Goal: Transaction & Acquisition: Purchase product/service

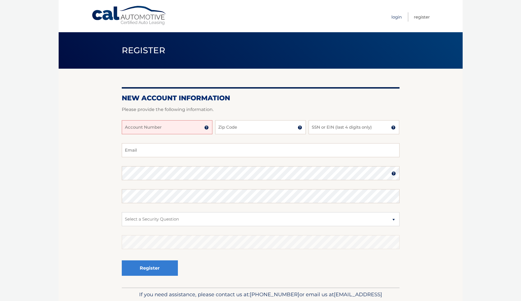
click at [397, 17] on link "Login" at bounding box center [396, 16] width 10 height 9
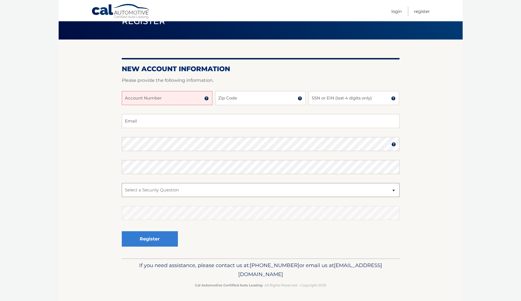
click at [393, 191] on select "Select a Security Question What was the name of your elementary school? What is…" at bounding box center [261, 190] width 278 height 14
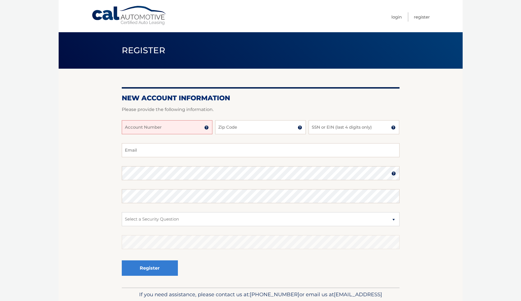
click at [187, 128] on input "Account Number" at bounding box center [167, 127] width 91 height 14
type input "44455783656"
click at [250, 126] on input "Zip Code" at bounding box center [260, 127] width 91 height 14
type input "33547"
click at [338, 129] on input "SSN or EIN (last 4 digits only)" at bounding box center [354, 127] width 91 height 14
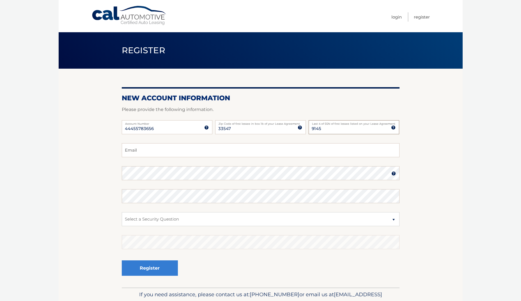
type input "9145"
type input "Jap2nv@aol.com"
click at [184, 217] on select "Select a Security Question What was the name of your elementary school? What is…" at bounding box center [261, 219] width 278 height 14
select select "3"
click at [122, 212] on select "Select a Security Question What was the name of your elementary school? What is…" at bounding box center [261, 219] width 278 height 14
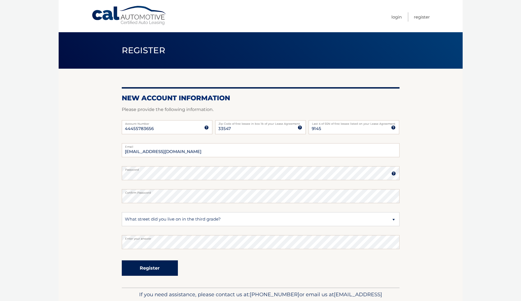
click at [151, 270] on button "Register" at bounding box center [150, 268] width 56 height 15
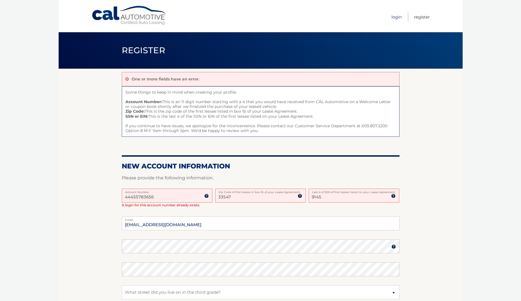
click at [395, 16] on link "Login" at bounding box center [396, 16] width 10 height 9
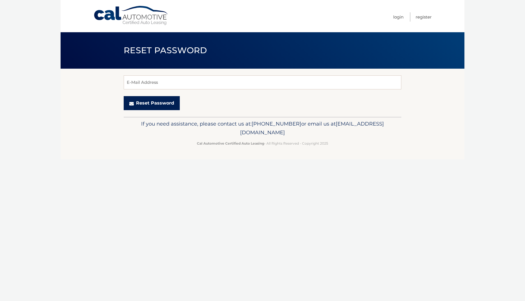
click at [162, 102] on button "Reset Password" at bounding box center [152, 103] width 56 height 14
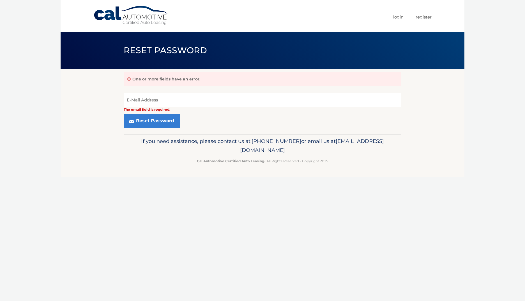
click at [165, 98] on input "E-Mail Address" at bounding box center [263, 100] width 278 height 14
type input "Jap2nv@aol.com"
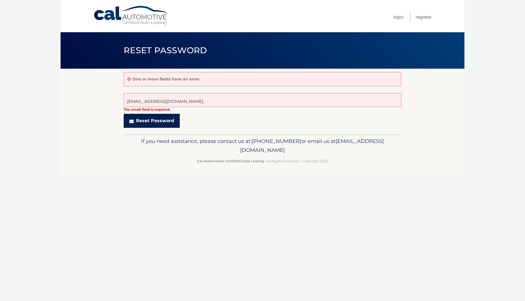
click at [157, 120] on button "Reset Password" at bounding box center [152, 121] width 56 height 14
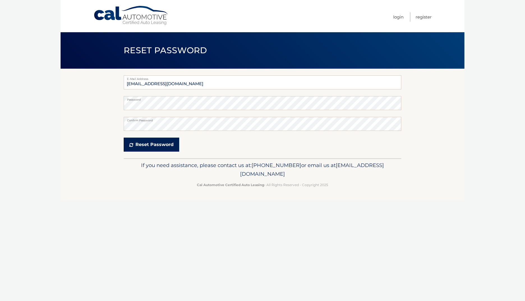
click at [161, 146] on button "Reset Password" at bounding box center [152, 145] width 56 height 14
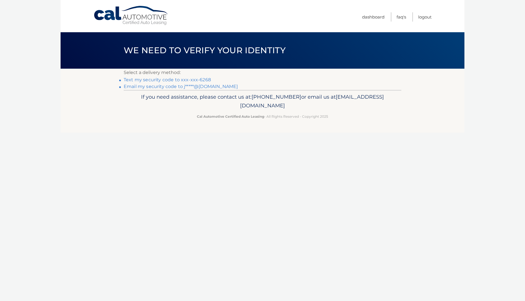
click at [168, 78] on link "Text my security code to xxx-xxx-6268" at bounding box center [167, 79] width 87 height 5
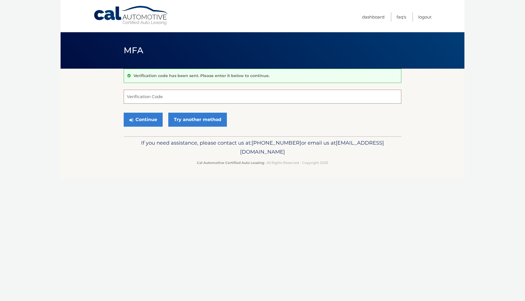
click at [193, 98] on input "Verification Code" at bounding box center [263, 97] width 278 height 14
type input "484172"
click at [149, 118] on button "Continue" at bounding box center [143, 120] width 39 height 14
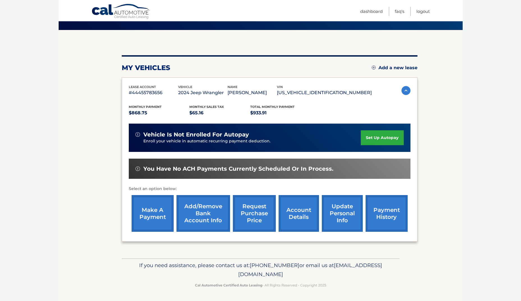
scroll to position [11, 0]
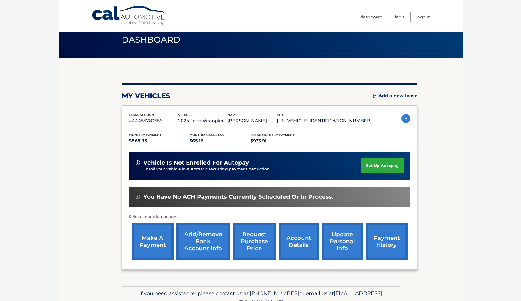
click at [156, 240] on link "make a payment" at bounding box center [153, 241] width 42 height 37
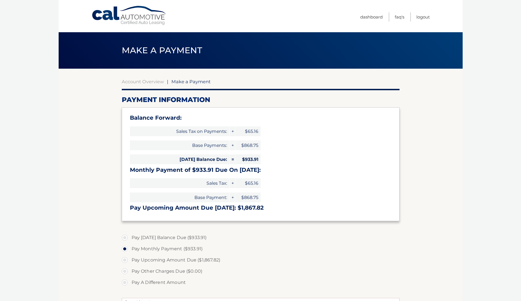
select select "YzNkMGMyNmItMTljNC00ZGVlLThmYjQtNTk0MzcyOTJkNTkz"
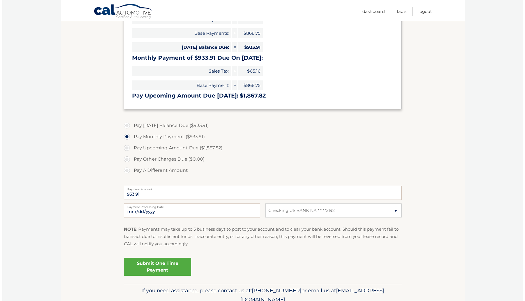
scroll to position [138, 0]
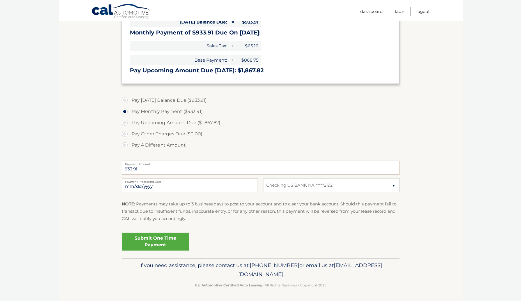
click at [165, 242] on link "Submit One Time Payment" at bounding box center [155, 242] width 67 height 18
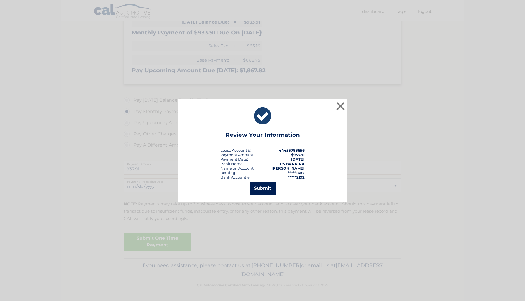
click at [267, 188] on button "Submit" at bounding box center [263, 188] width 26 height 13
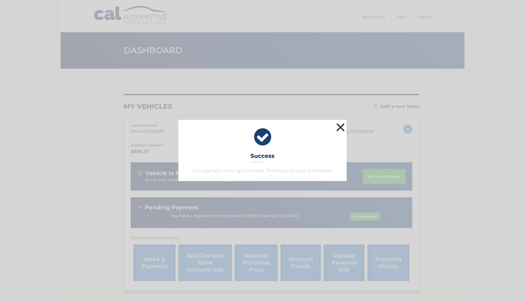
click at [339, 128] on button "×" at bounding box center [340, 127] width 11 height 11
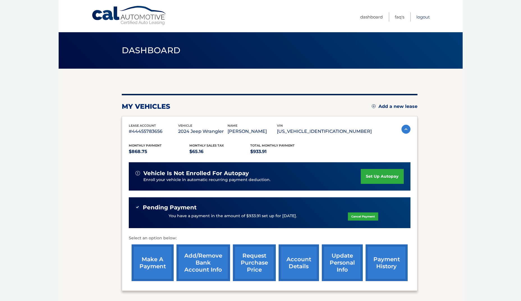
click at [422, 17] on link "Logout" at bounding box center [422, 16] width 13 height 9
